Goal: Information Seeking & Learning: Learn about a topic

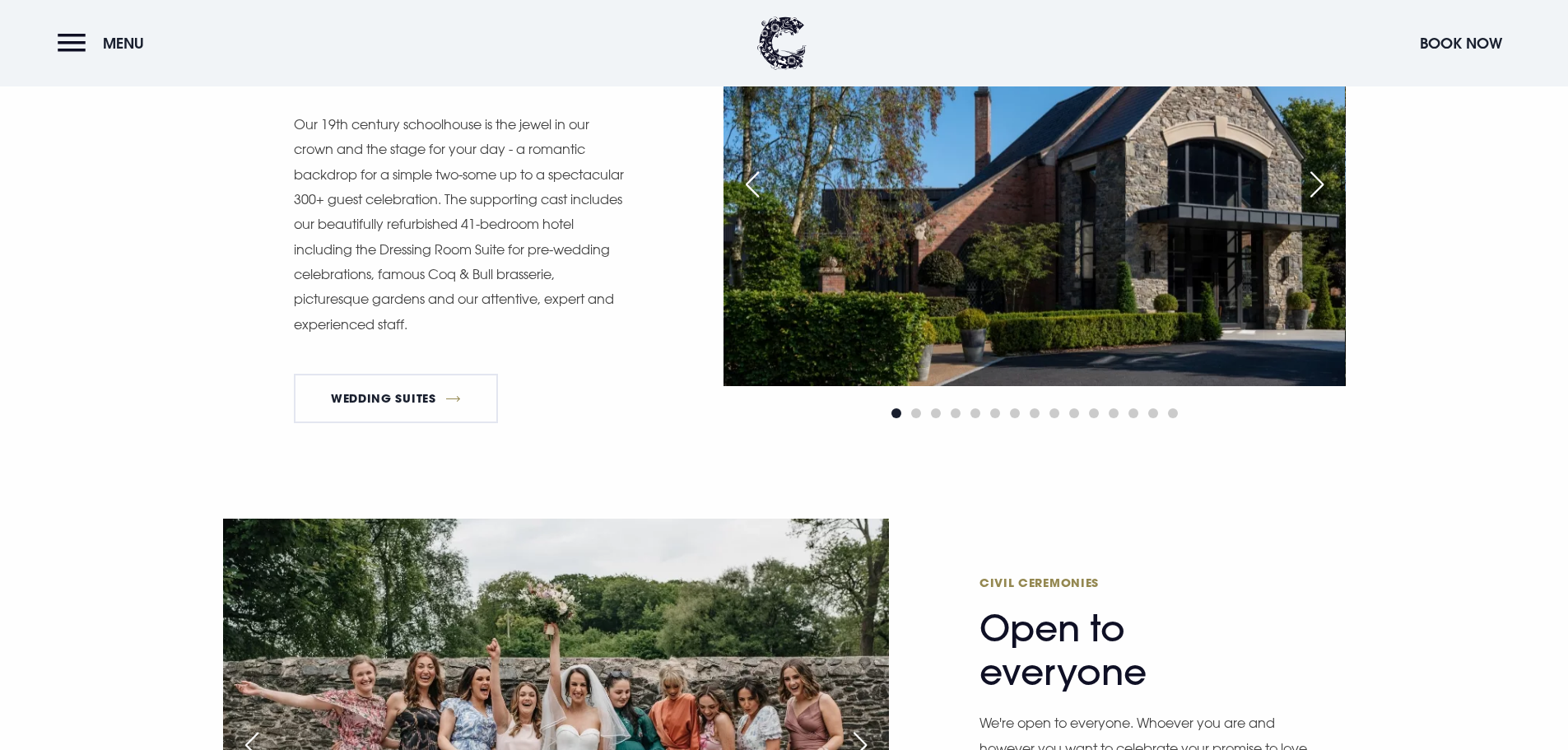
scroll to position [2141, 0]
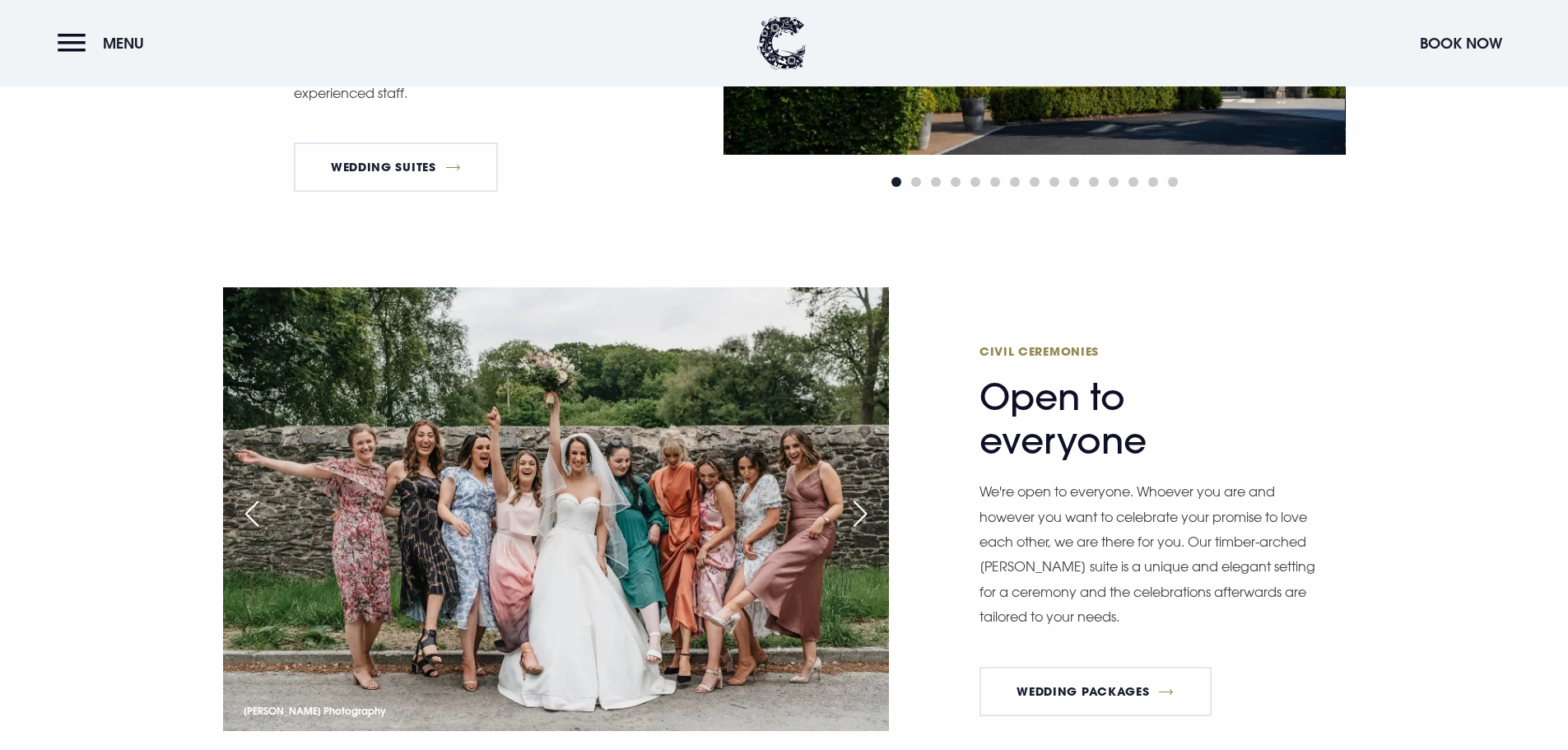
click at [859, 514] on div "Next slide" at bounding box center [859, 514] width 41 height 37
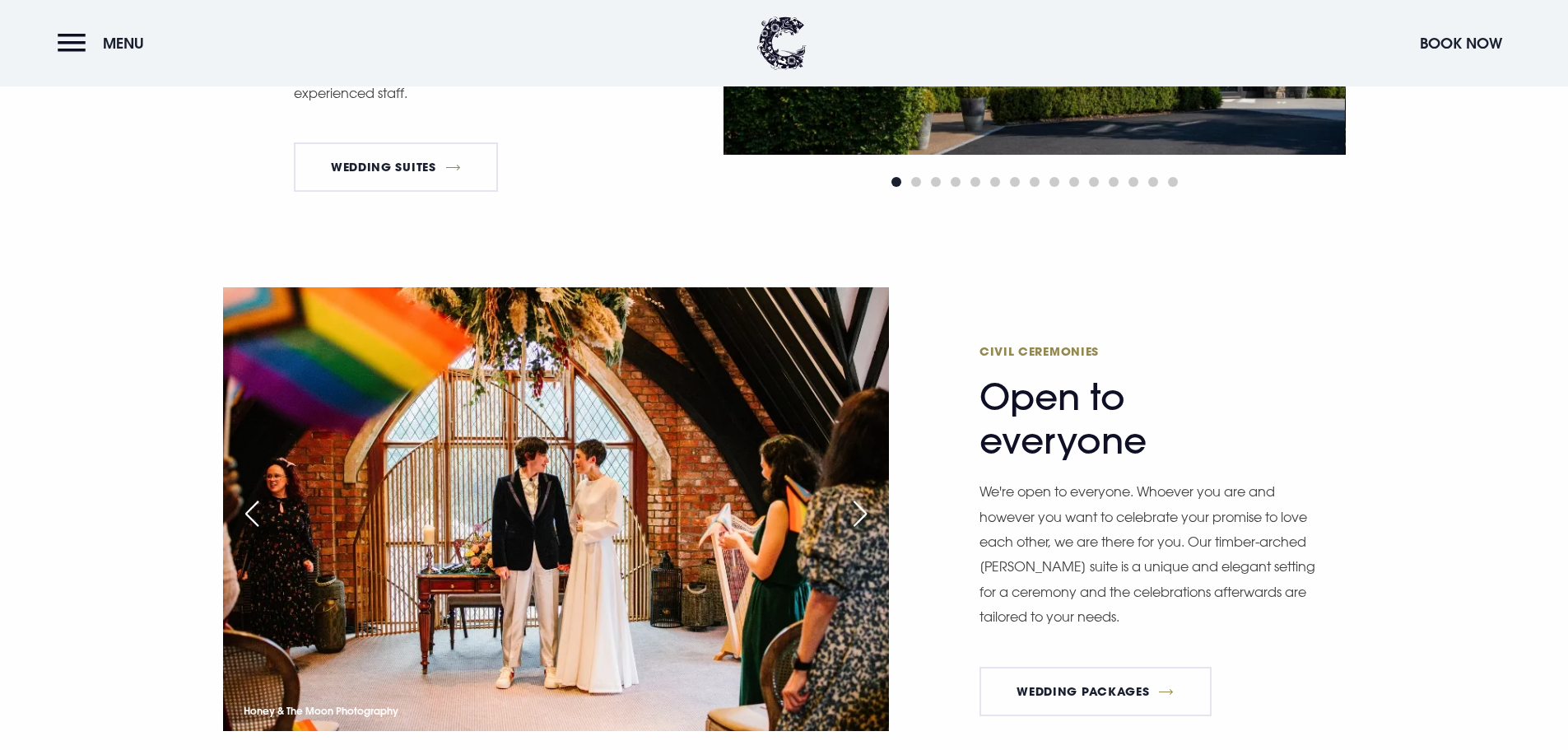
click at [861, 518] on div "Next slide" at bounding box center [859, 514] width 41 height 37
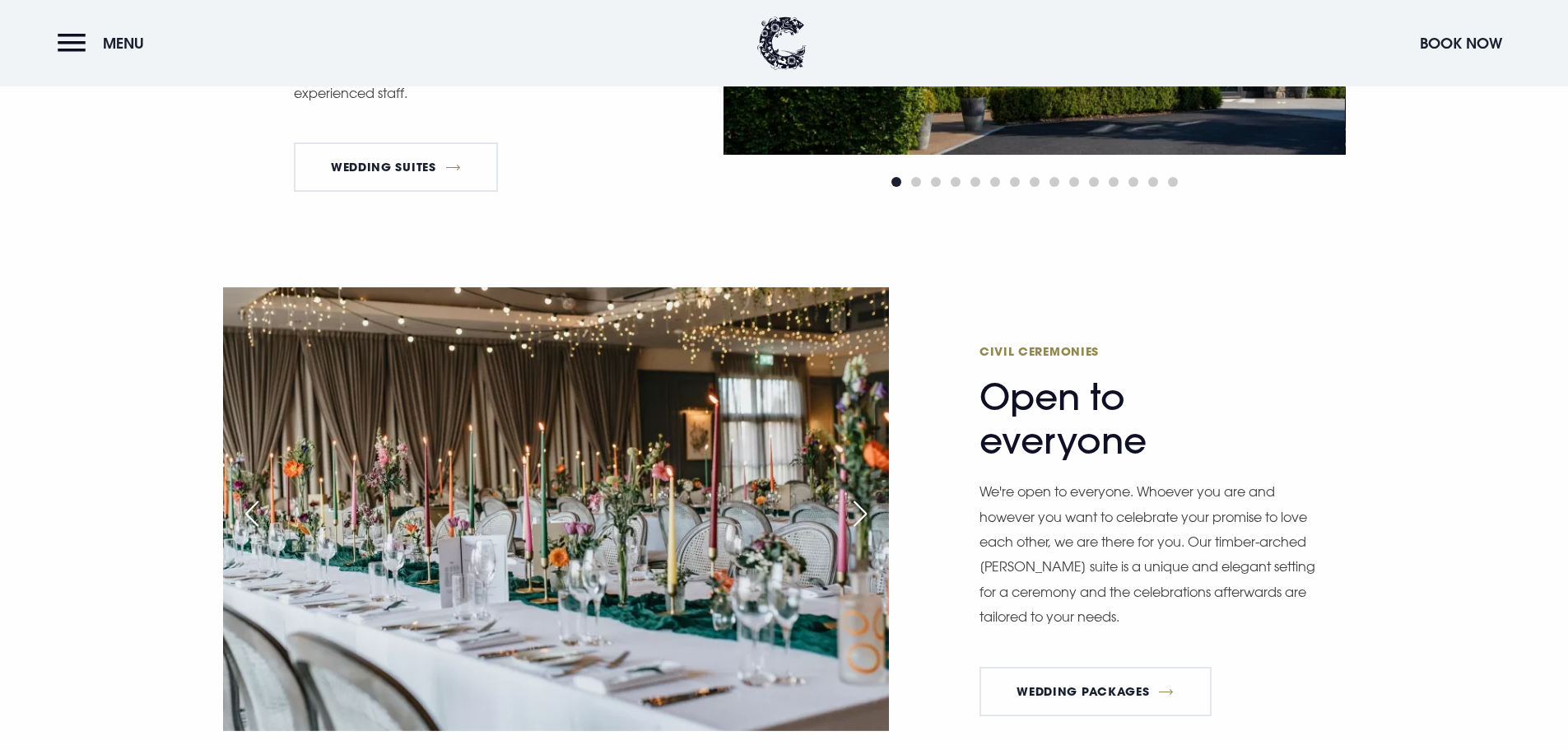
click at [861, 518] on div "Next slide" at bounding box center [859, 514] width 41 height 37
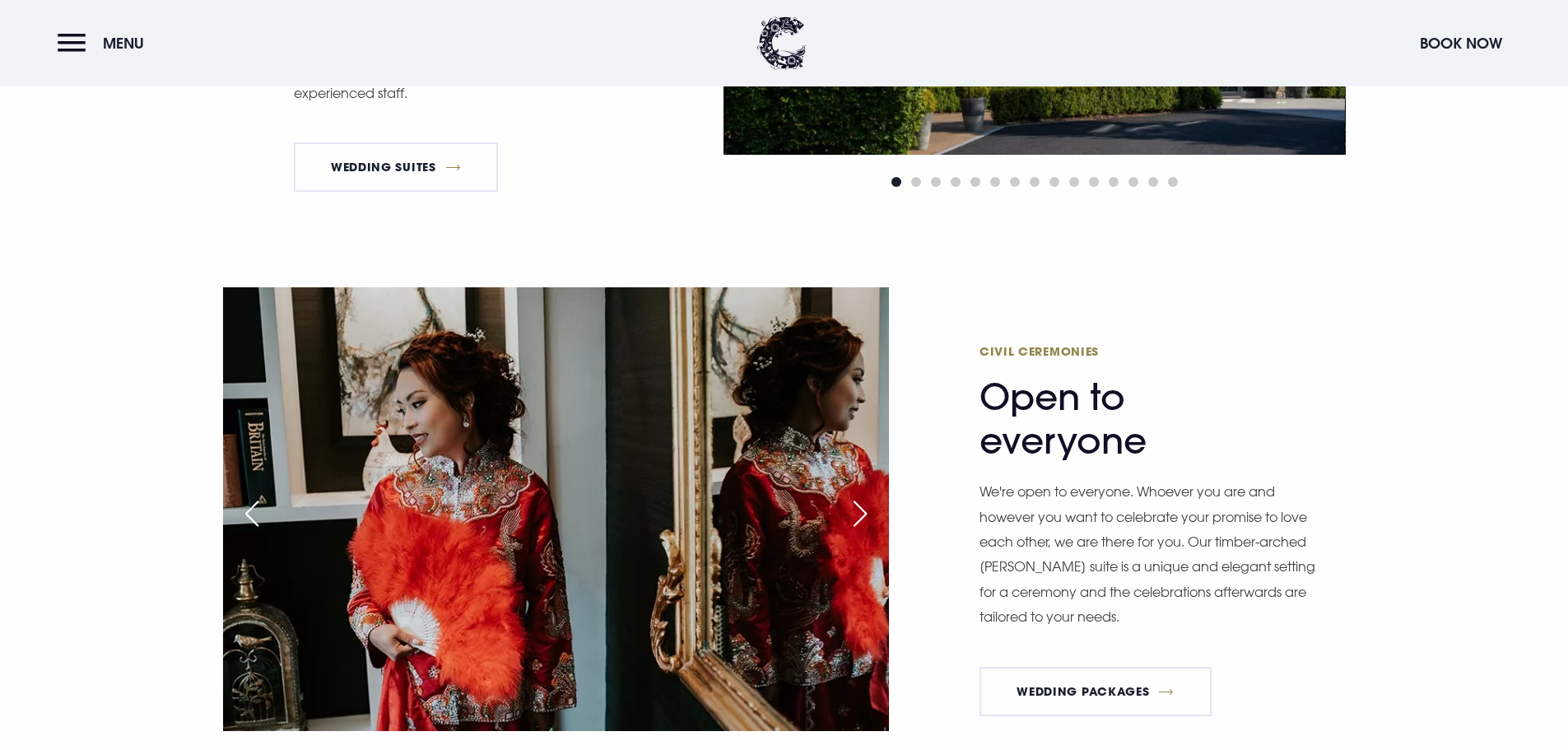
click at [863, 513] on div "Next slide" at bounding box center [859, 514] width 41 height 37
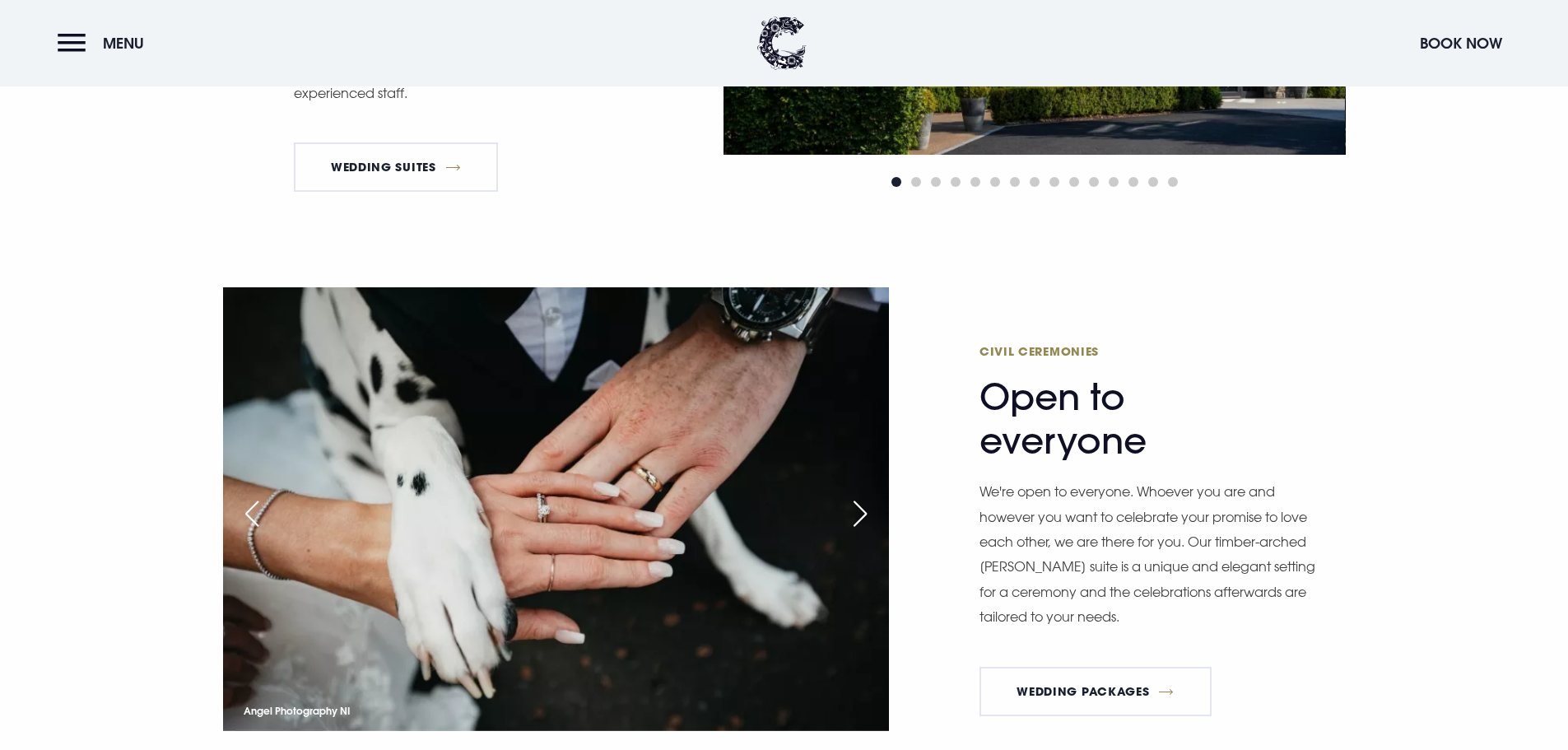
click at [863, 513] on div "Next slide" at bounding box center [859, 514] width 41 height 37
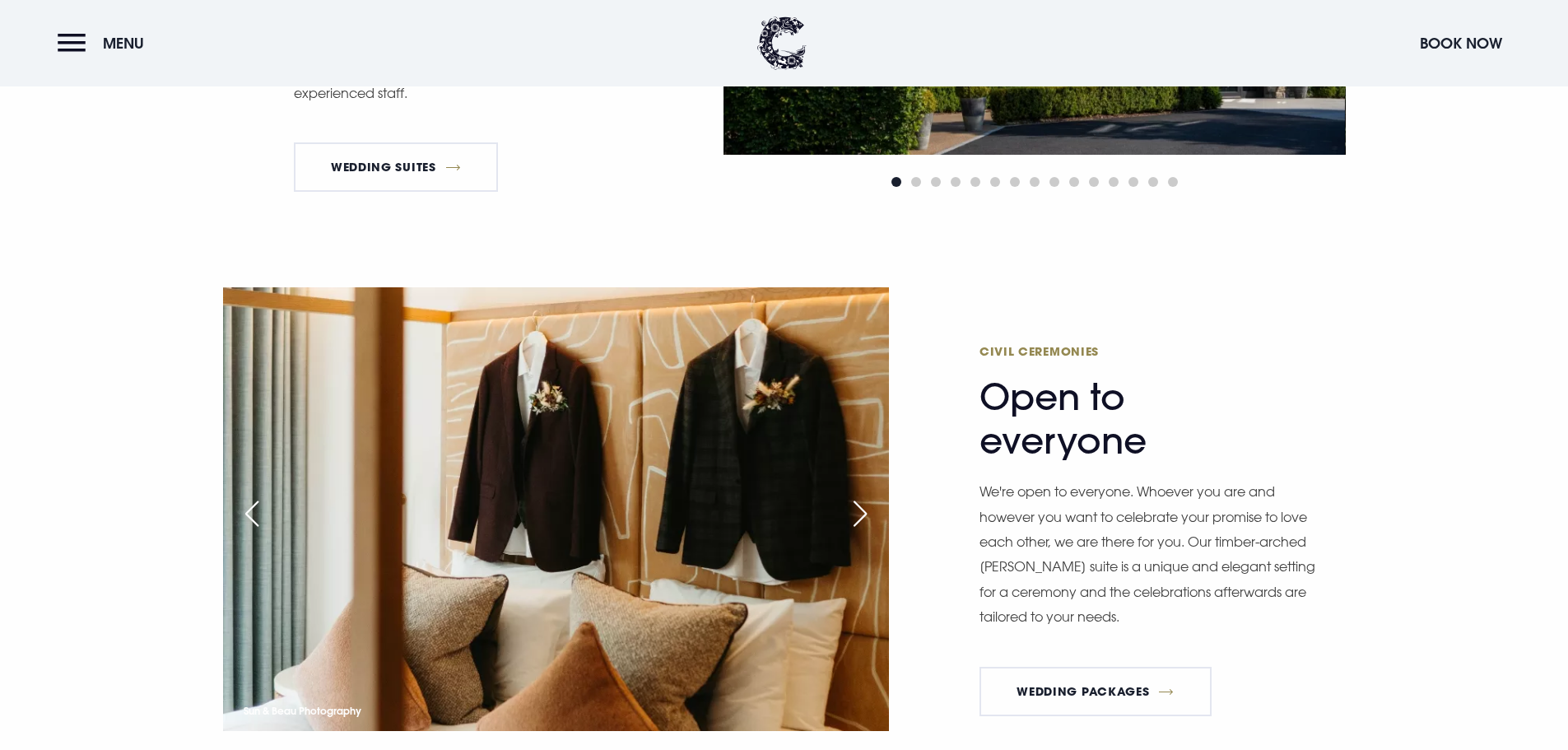
click at [862, 513] on div "Next slide" at bounding box center [859, 514] width 41 height 37
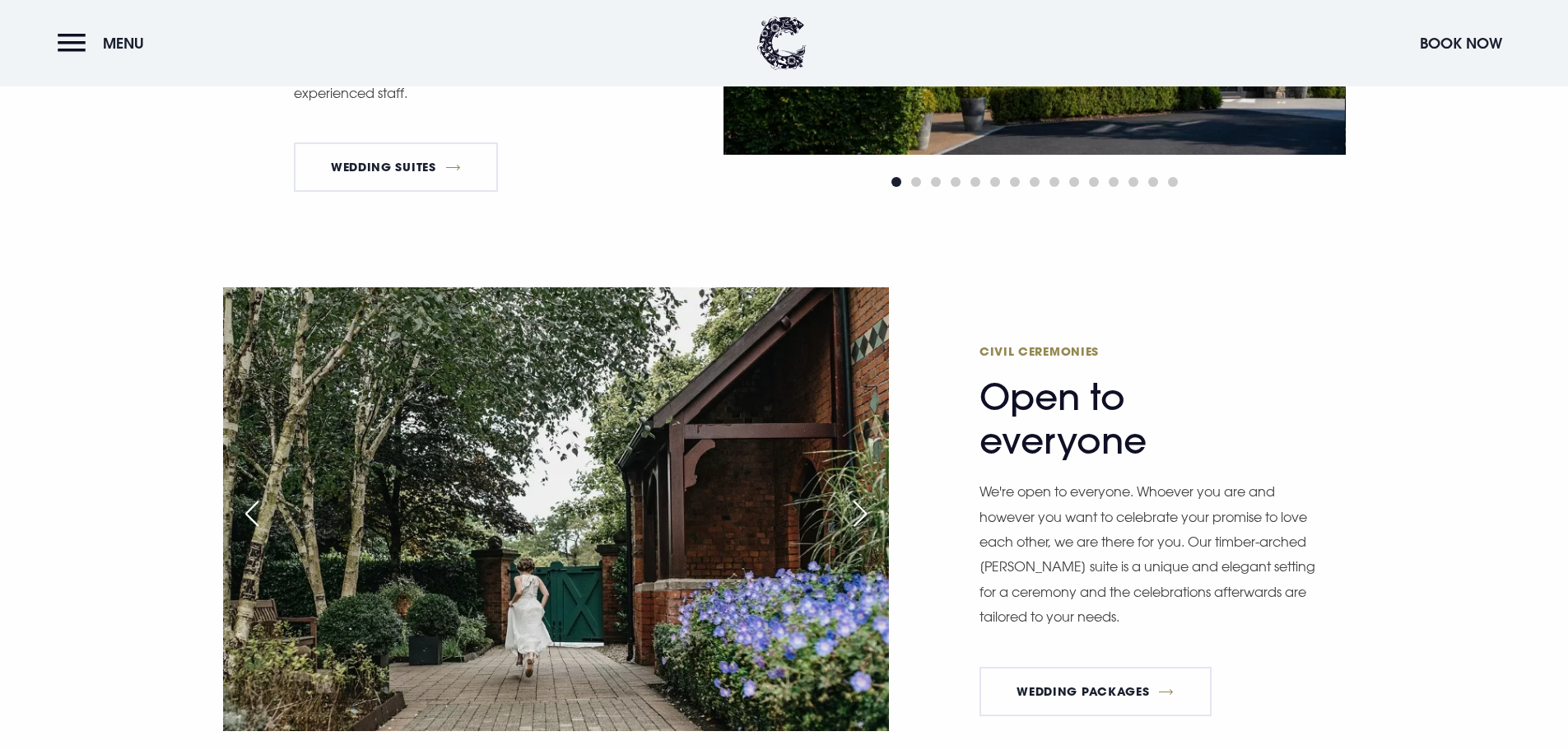
click at [862, 513] on div "Next slide" at bounding box center [859, 514] width 41 height 37
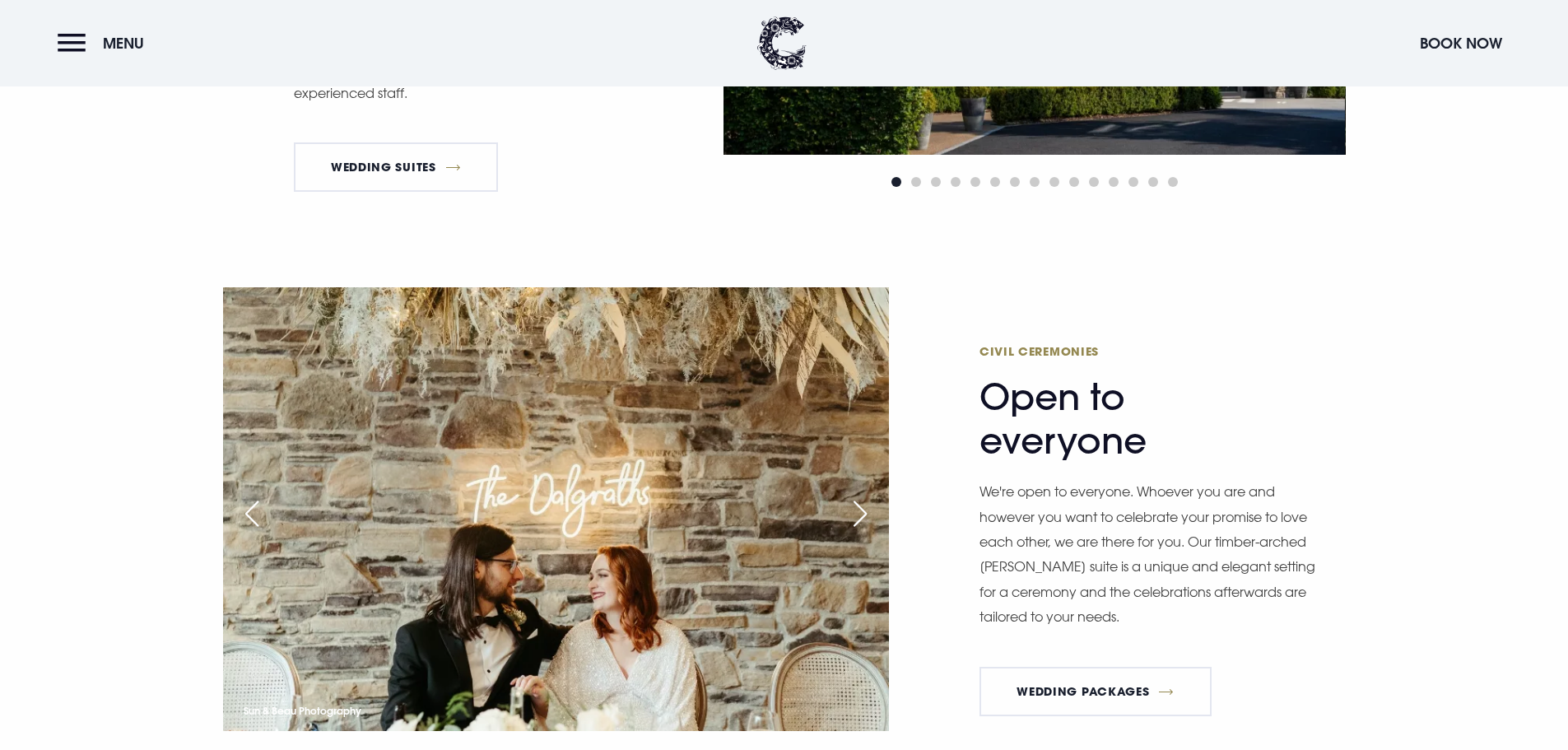
click at [862, 513] on div "Next slide" at bounding box center [859, 514] width 41 height 37
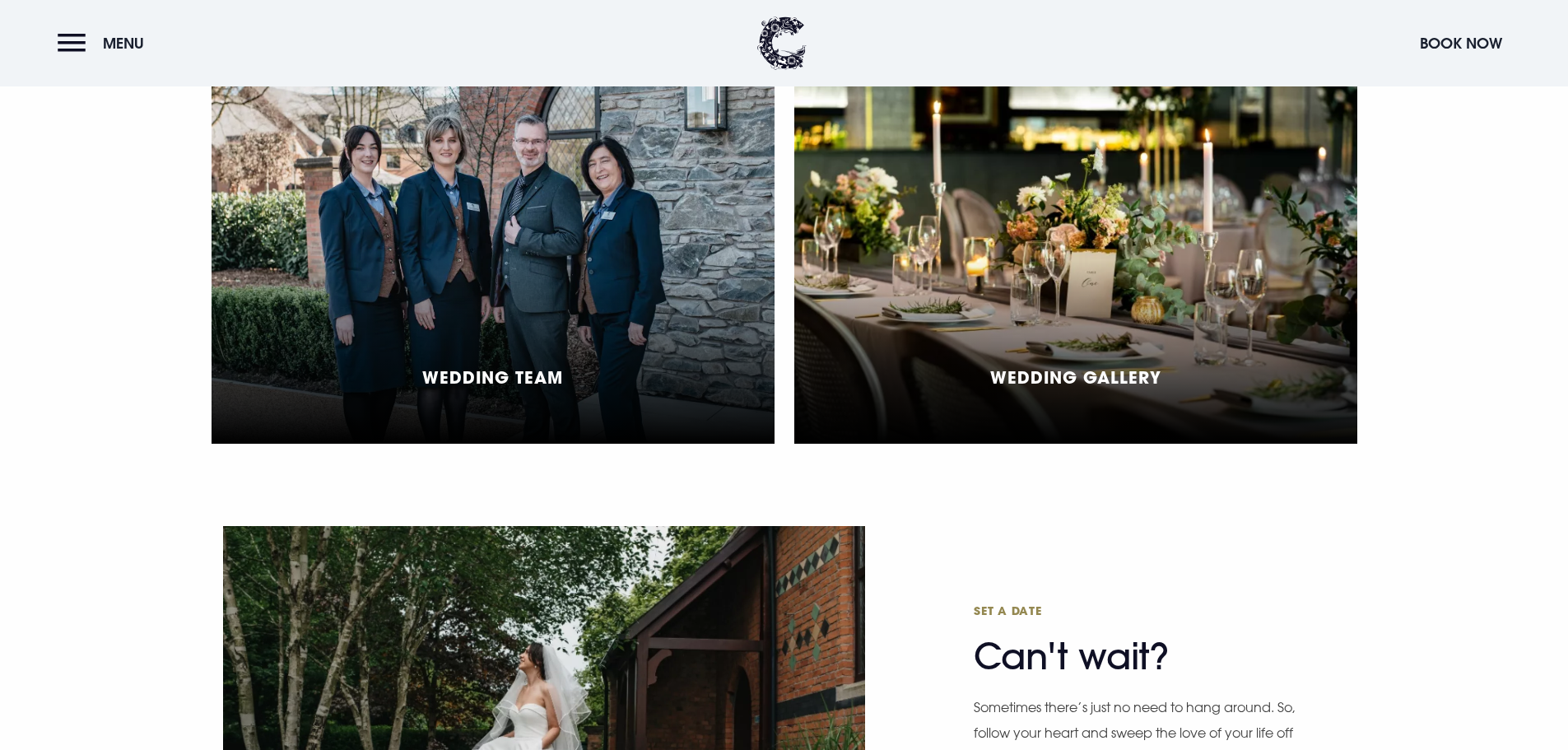
scroll to position [4199, 0]
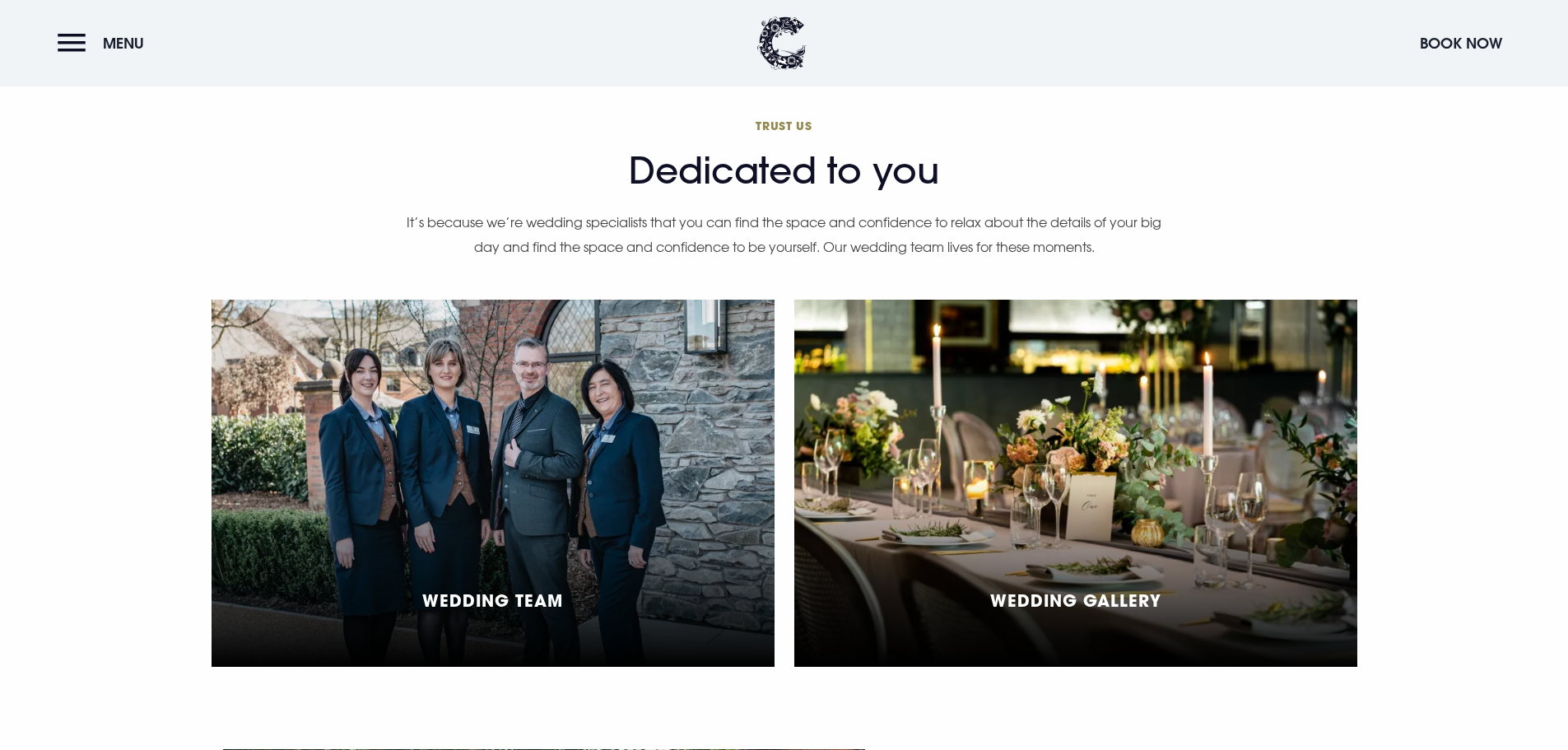
click at [1294, 484] on div "Wedding Gallery" at bounding box center [1076, 483] width 563 height 367
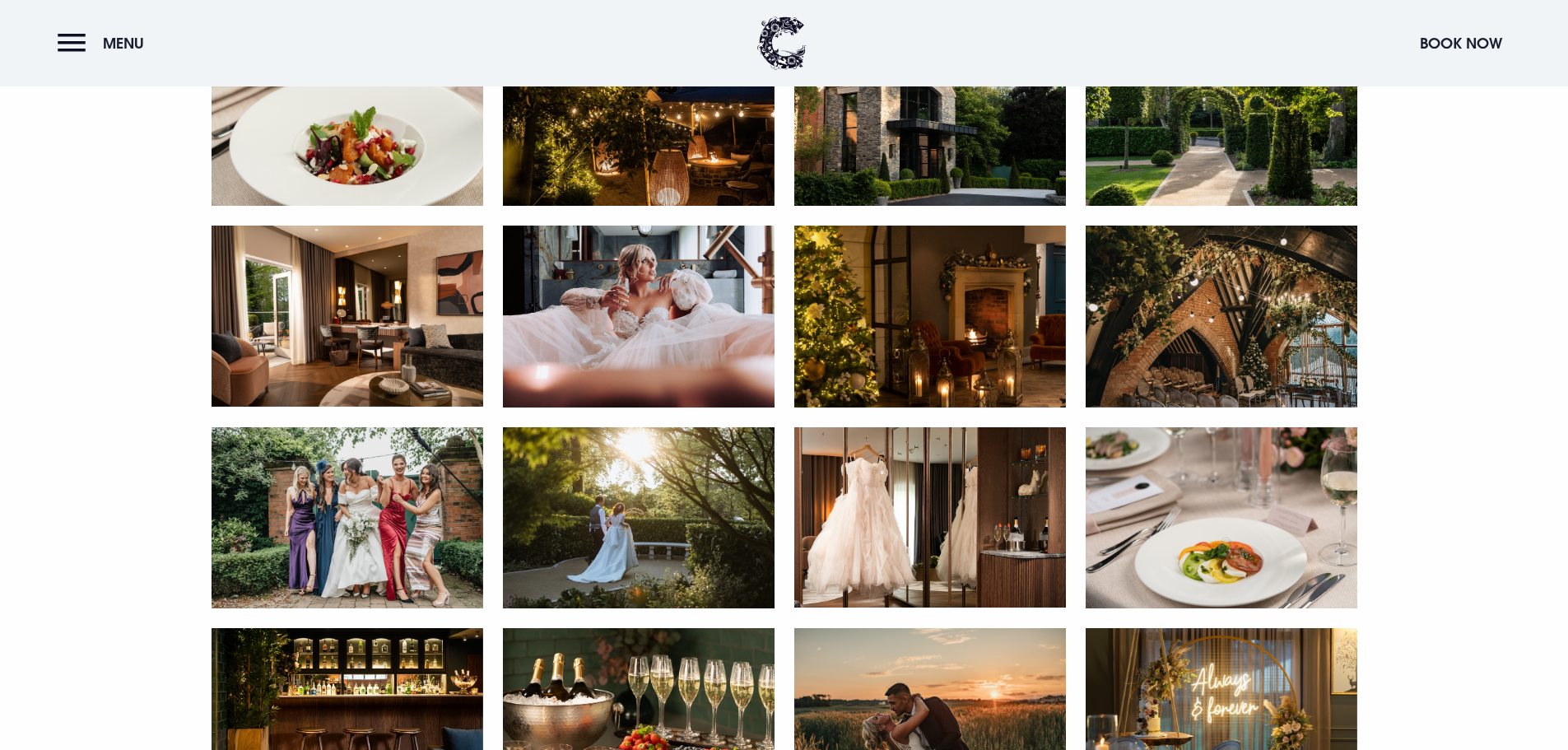
scroll to position [1729, 0]
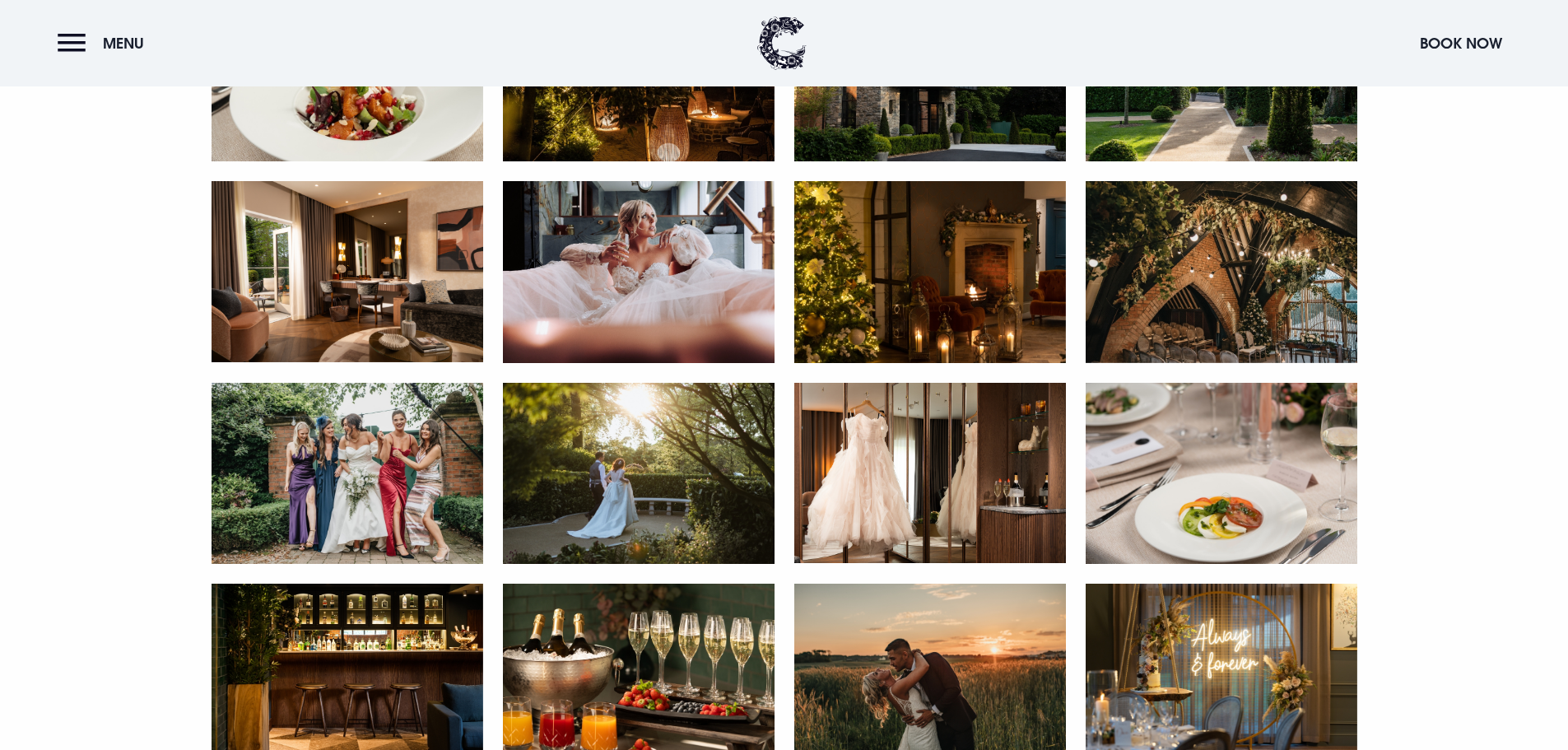
click at [371, 488] on img at bounding box center [348, 474] width 272 height 181
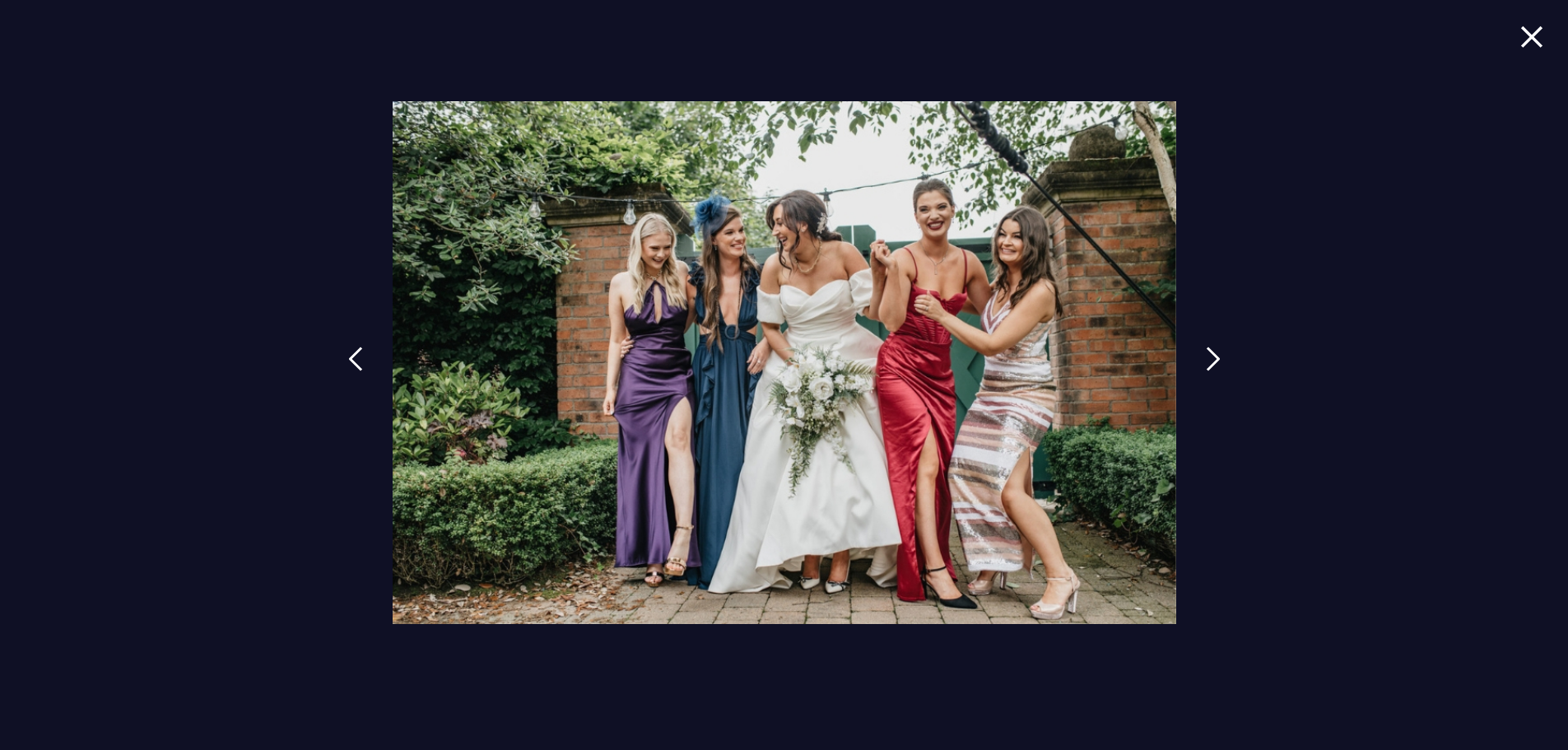
click at [1534, 40] on img at bounding box center [1531, 36] width 23 height 22
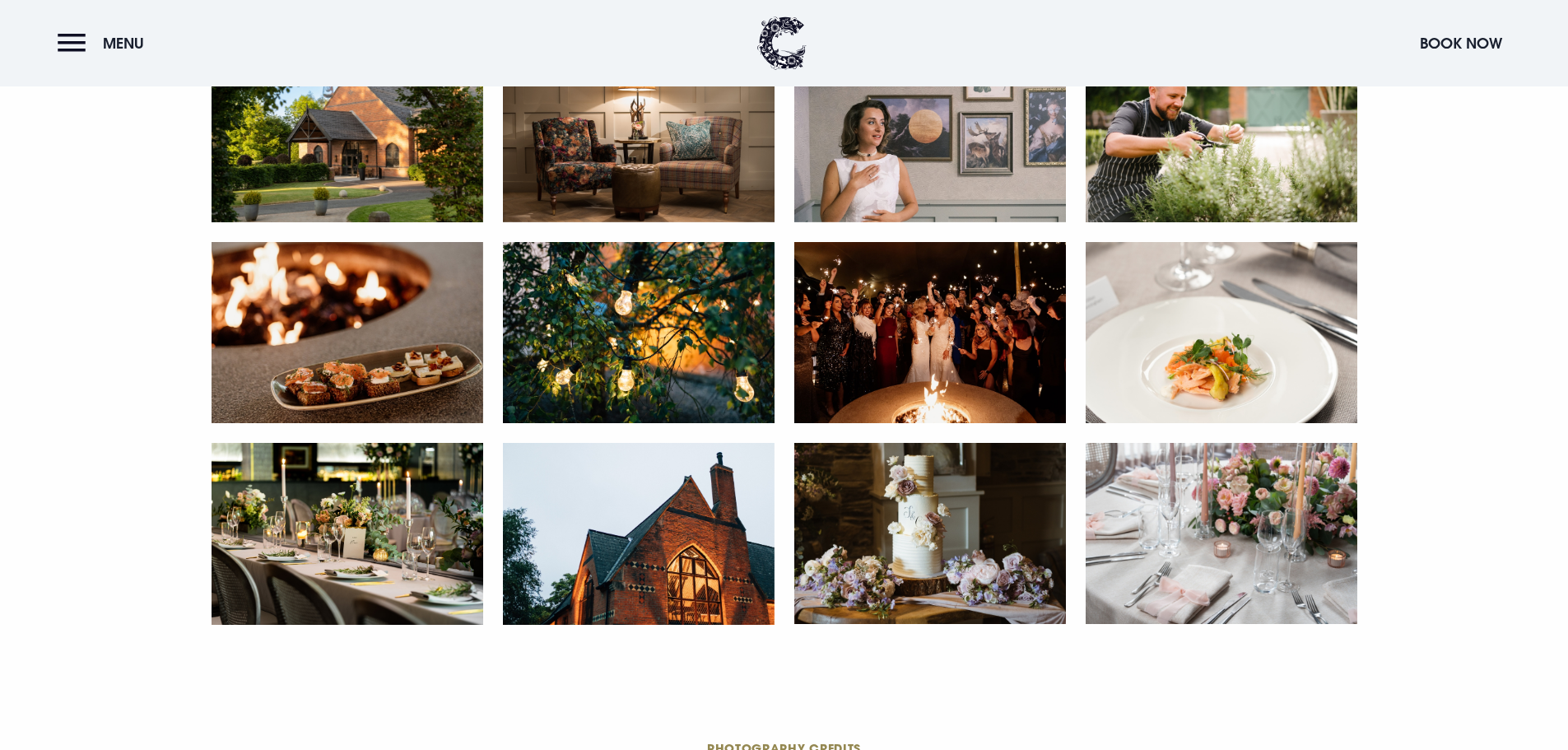
scroll to position [3541, 0]
